Goal: Task Accomplishment & Management: Use online tool/utility

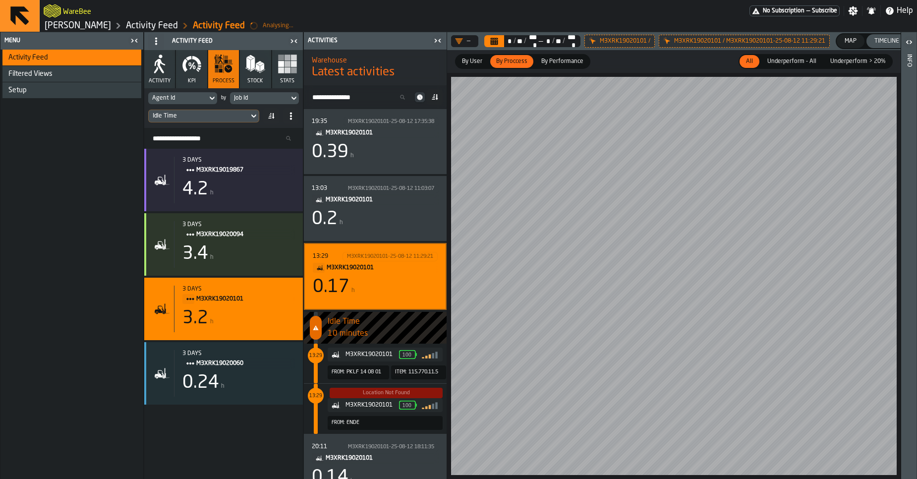
click at [95, 27] on link "[PERSON_NAME]" at bounding box center [78, 25] width 66 height 11
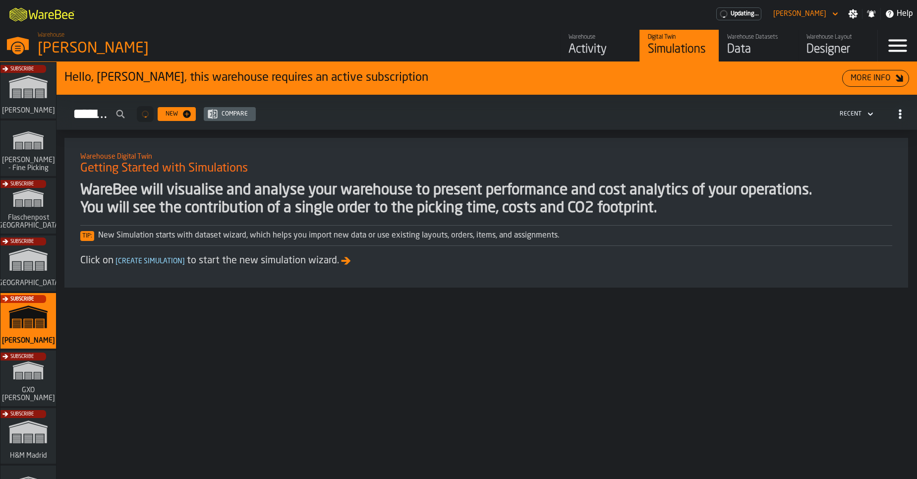
scroll to position [792, 0]
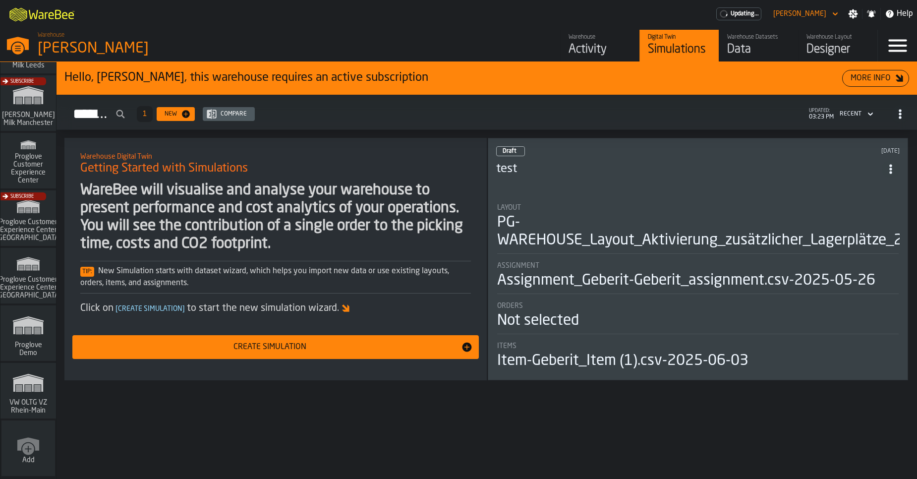
click at [43, 377] on icon "link-to-/wh/i/44979e6c-6f66-405e-9874-c1e29f02a54a/simulations" at bounding box center [28, 383] width 48 height 32
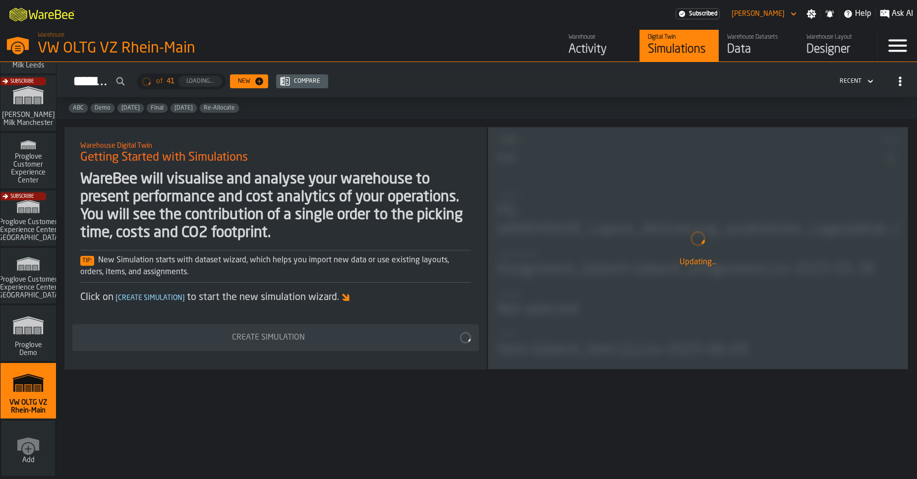
click at [612, 49] on div "Activity" at bounding box center [599, 50] width 63 height 16
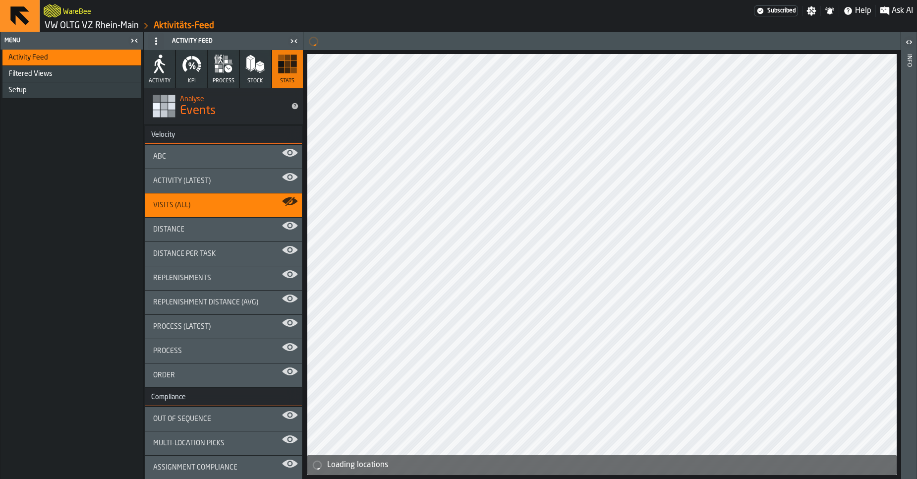
click at [86, 27] on link "VW OLTG VZ Rhein-Main" at bounding box center [92, 25] width 94 height 11
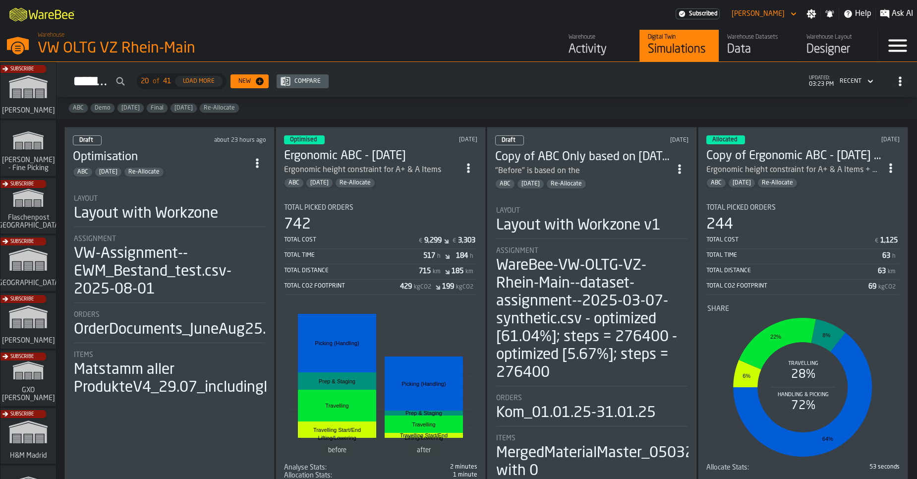
click at [206, 249] on div "VW-Assignment--EWM_Bestand_test.csv-2025-08-01" at bounding box center [169, 272] width 191 height 54
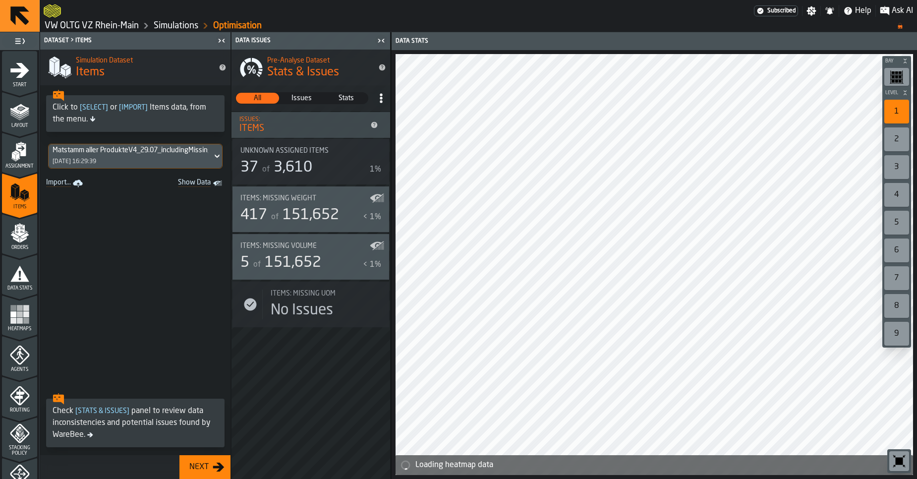
click at [21, 151] on icon "menu Assignment" at bounding box center [21, 149] width 10 height 13
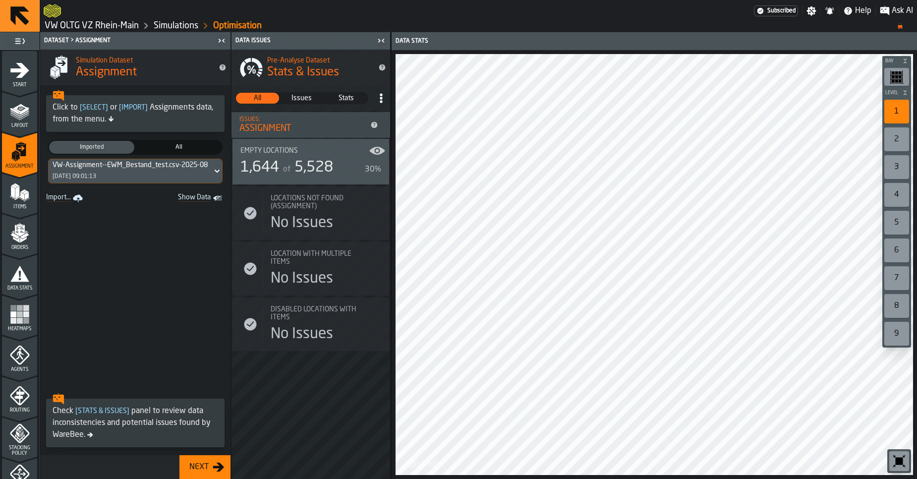
click at [18, 121] on div "Layout" at bounding box center [19, 114] width 35 height 27
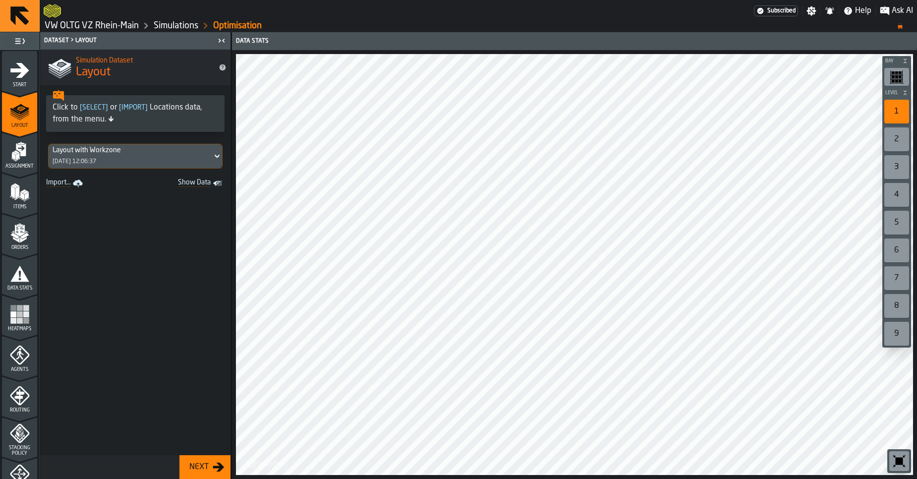
click at [19, 209] on span "Items" at bounding box center [19, 206] width 35 height 5
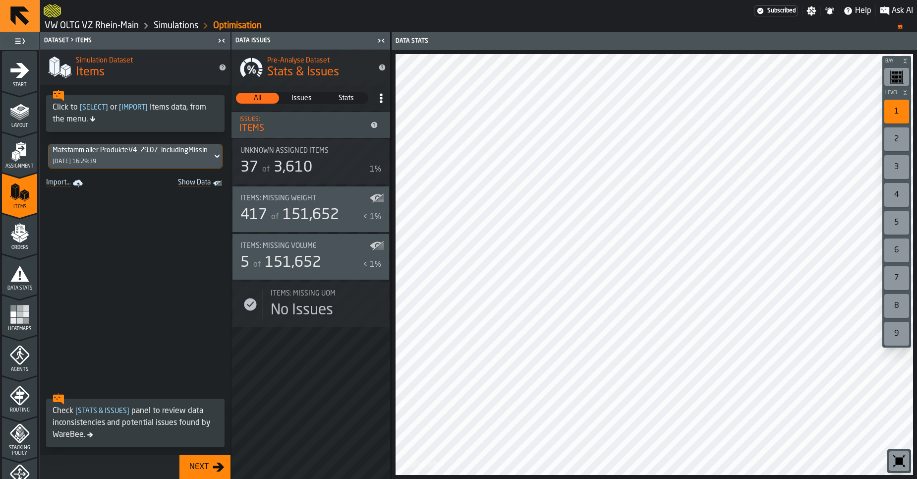
click at [96, 161] on div "[DATE] 16:29:39" at bounding box center [75, 161] width 44 height 7
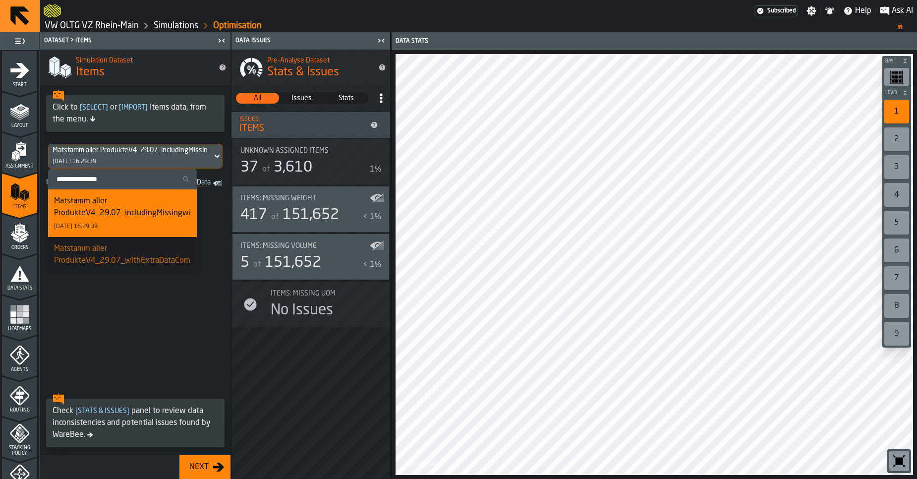
click at [106, 335] on span at bounding box center [135, 289] width 190 height 198
